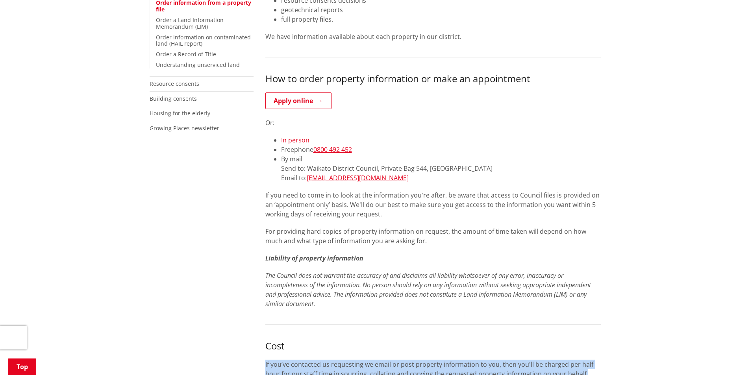
scroll to position [236, 0]
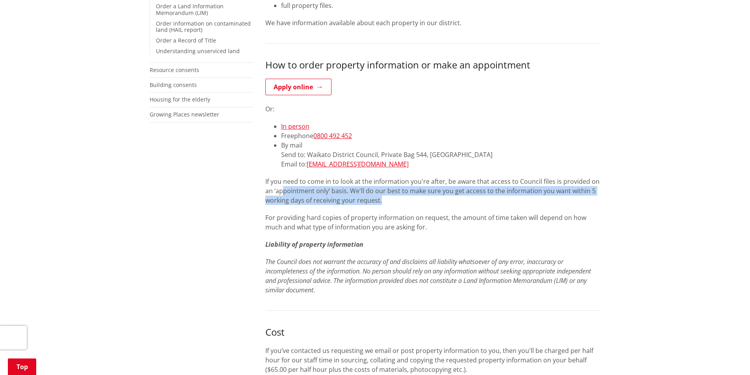
drag, startPoint x: 283, startPoint y: 190, endPoint x: 381, endPoint y: 197, distance: 97.5
click at [381, 197] on p "If you need to come in to look at the information you're after, be aware that a…" at bounding box center [432, 191] width 335 height 28
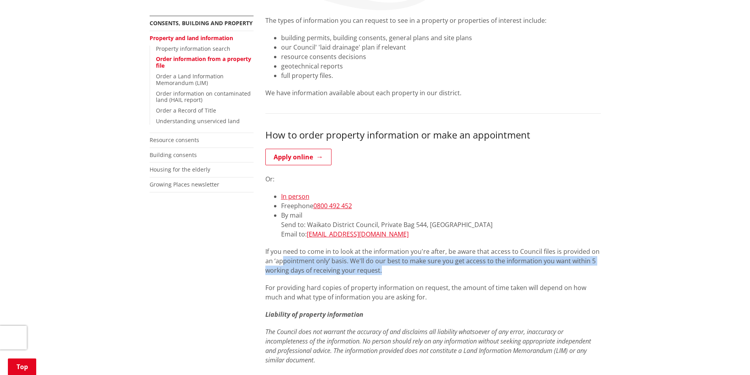
scroll to position [157, 0]
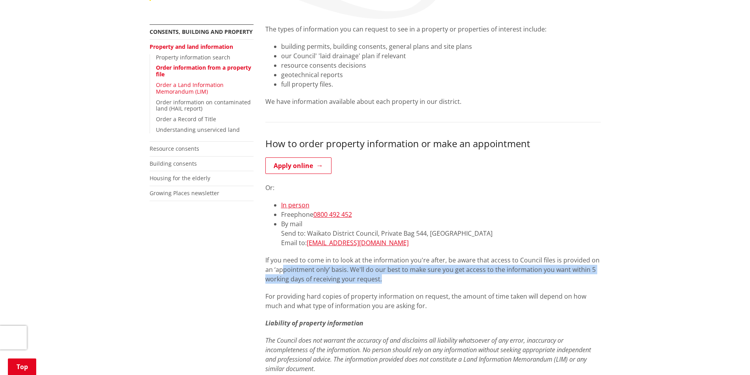
click at [202, 91] on link "Order a Land Information Memorandum (LIM)" at bounding box center [190, 88] width 68 height 14
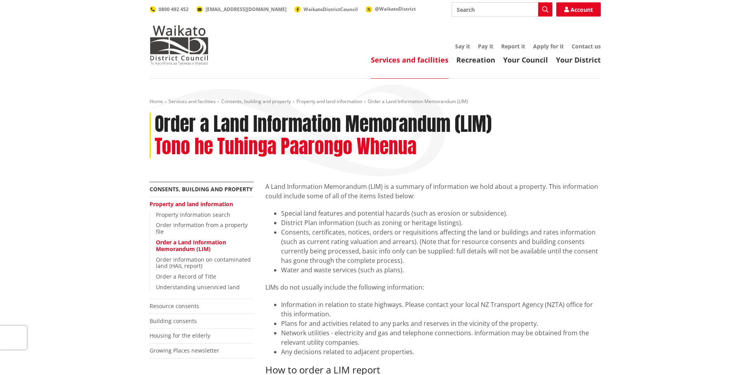
scroll to position [39, 0]
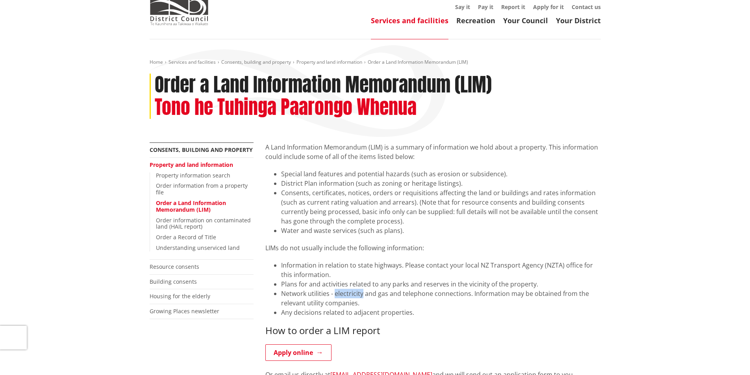
drag, startPoint x: 334, startPoint y: 293, endPoint x: 362, endPoint y: 296, distance: 28.5
click at [362, 296] on li "Network utilities - electricity and gas and telephone connections. Information …" at bounding box center [441, 298] width 320 height 19
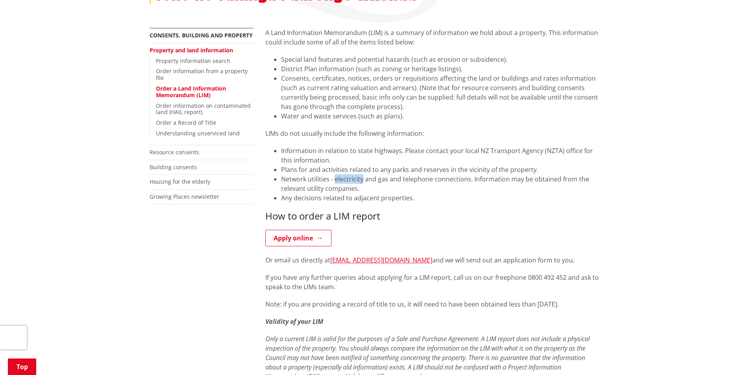
scroll to position [157, 0]
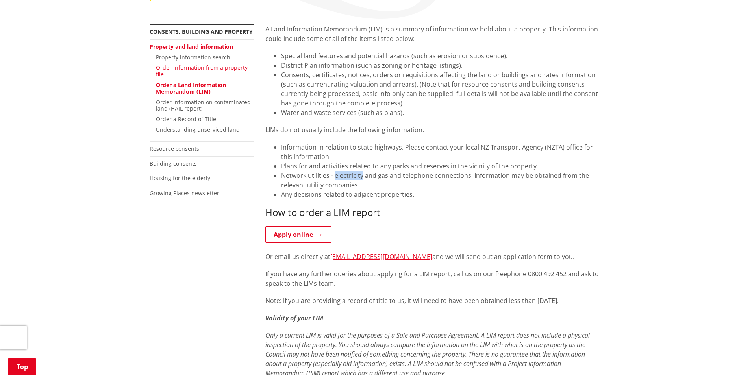
click at [219, 70] on link "Order information from a property file" at bounding box center [202, 71] width 92 height 14
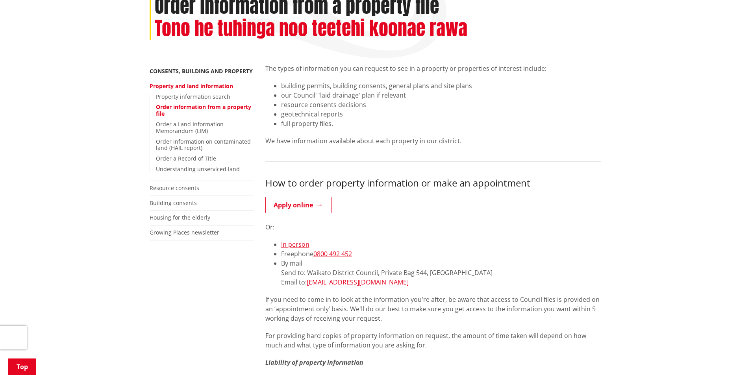
scroll to position [118, 0]
drag, startPoint x: 365, startPoint y: 282, endPoint x: 308, endPoint y: 285, distance: 56.8
click at [308, 285] on li "By mail Send to: [STREET_ADDRESS] Email to: [EMAIL_ADDRESS][DOMAIN_NAME]" at bounding box center [441, 273] width 320 height 28
copy link "[EMAIL_ADDRESS][DOMAIN_NAME]"
